Goal: Find specific page/section: Find specific page/section

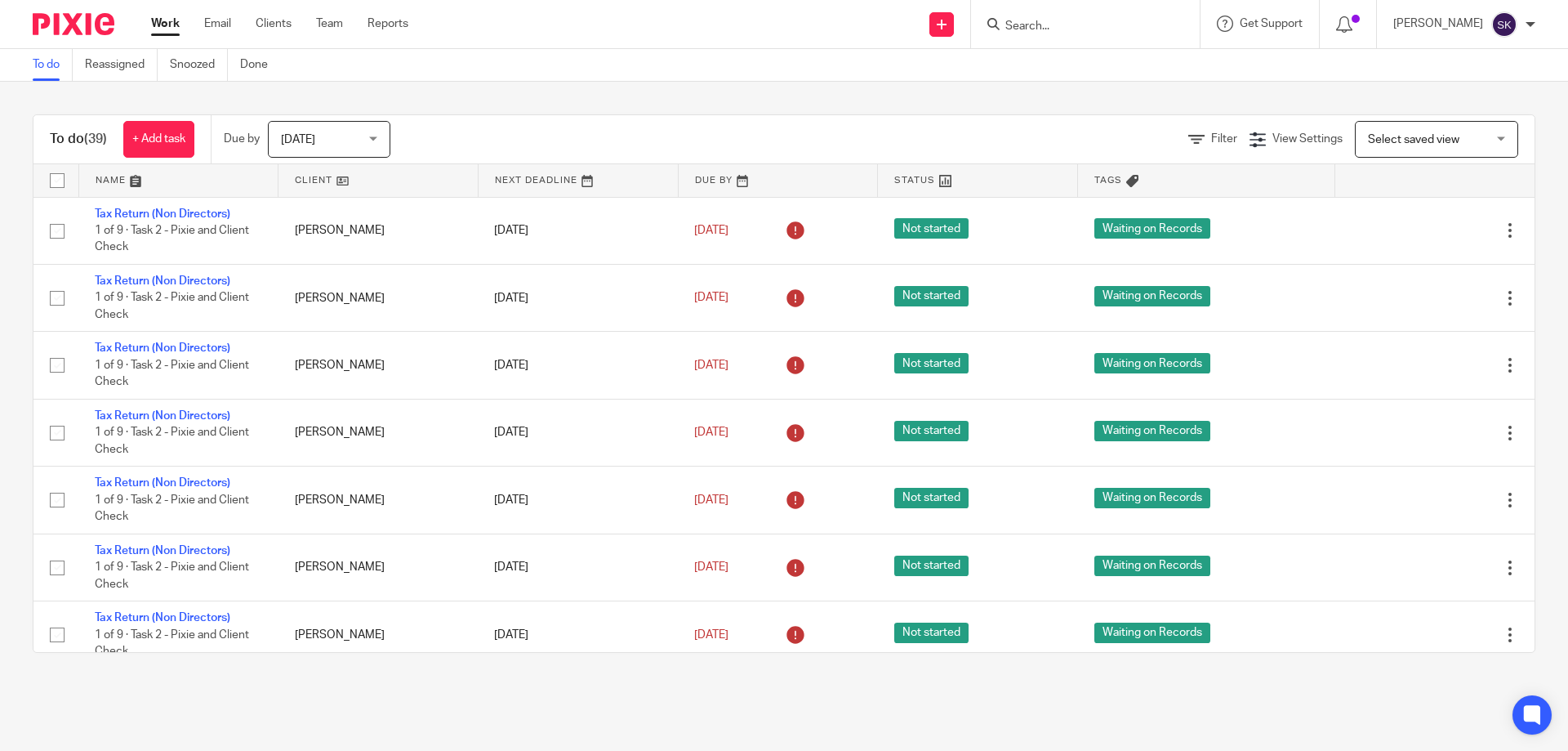
click at [1044, 28] on input "Search" at bounding box center [1077, 27] width 147 height 15
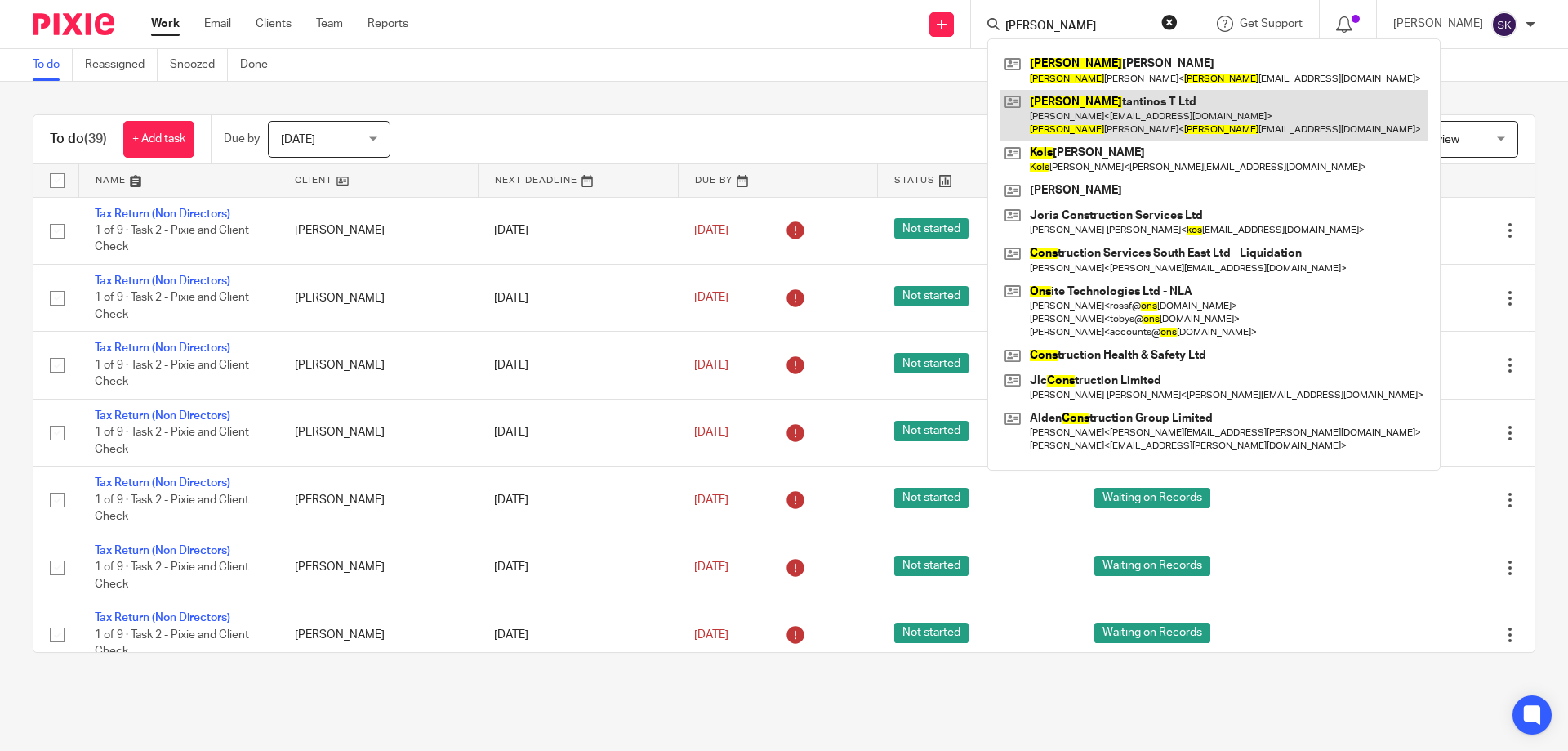
type input "[PERSON_NAME]"
click at [1090, 111] on link at bounding box center [1214, 115] width 427 height 50
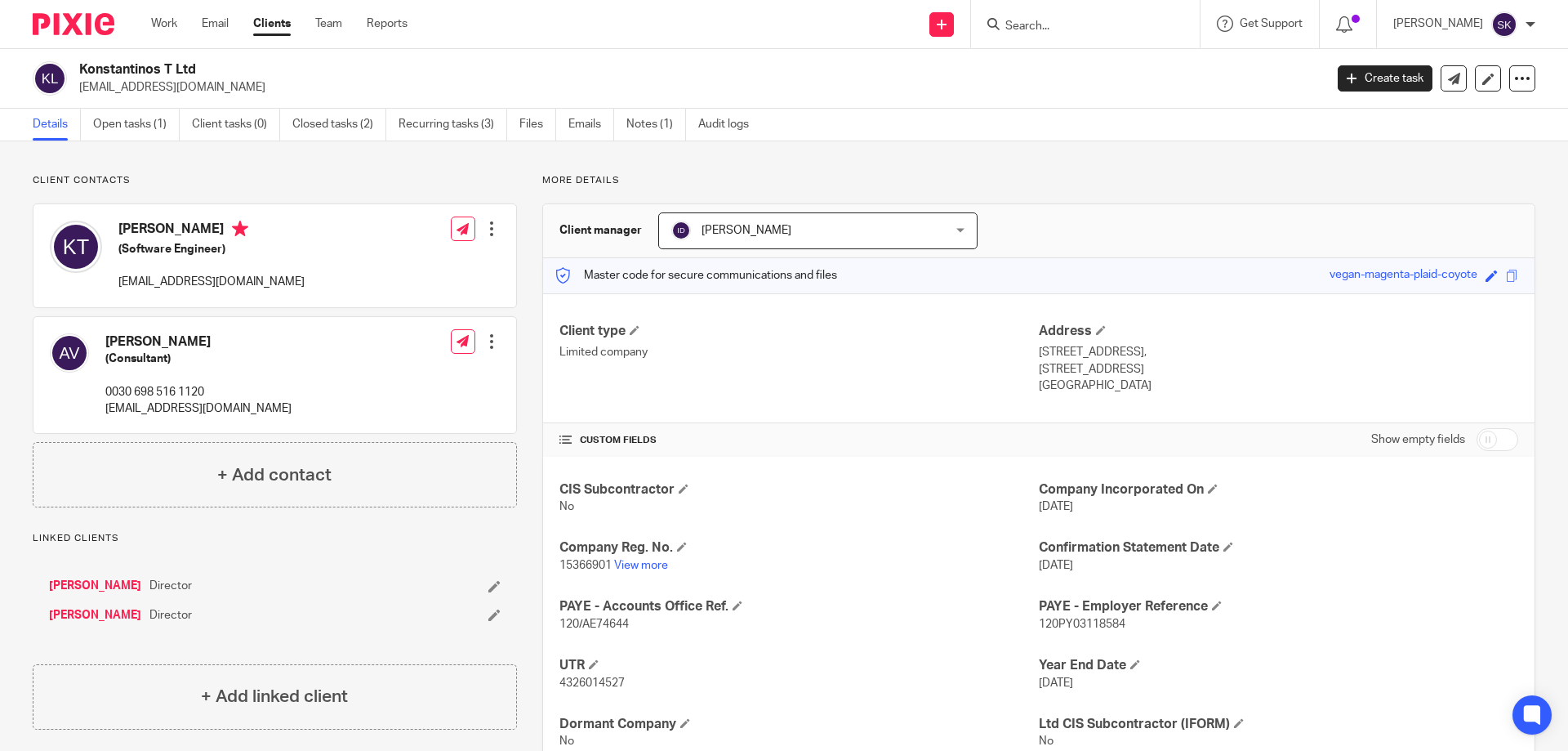
click at [589, 564] on span "15366901" at bounding box center [585, 565] width 52 height 12
copy p "15366901"
click at [647, 559] on link "View more" at bounding box center [641, 565] width 54 height 12
